Goal: Find specific page/section: Find specific page/section

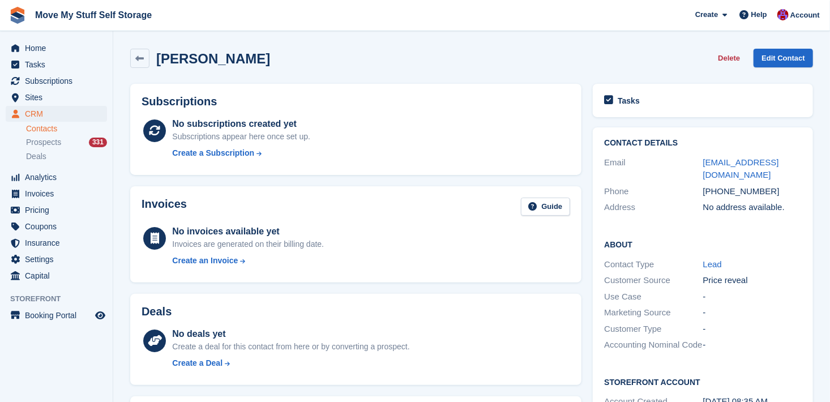
click at [0, 0] on div "Contact" at bounding box center [0, 0] width 0 height 0
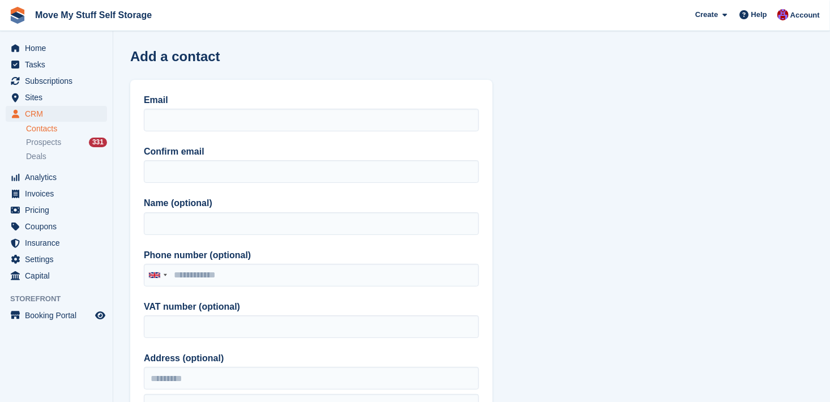
click at [46, 128] on link "Contacts" at bounding box center [66, 128] width 81 height 11
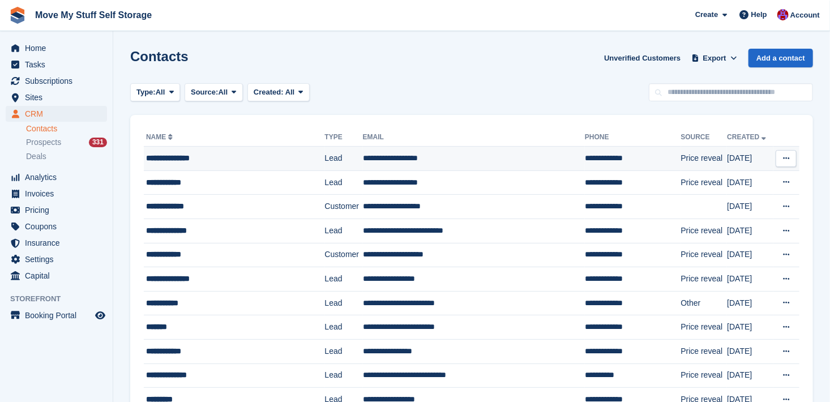
click at [195, 154] on div "**********" at bounding box center [226, 158] width 161 height 12
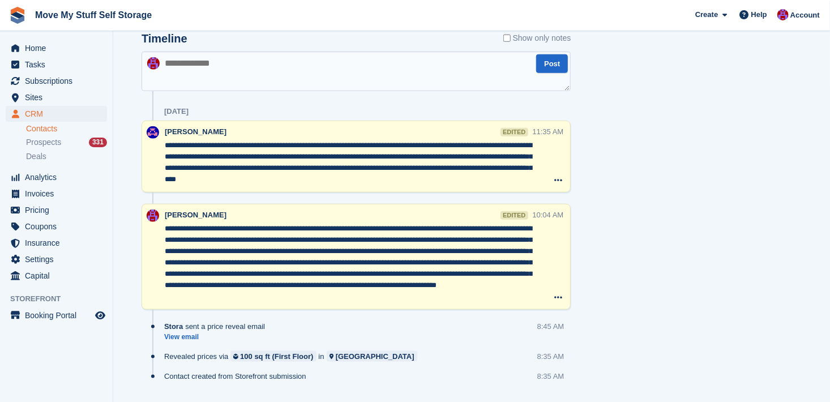
scroll to position [492, 0]
